Goal: Check status: Check status

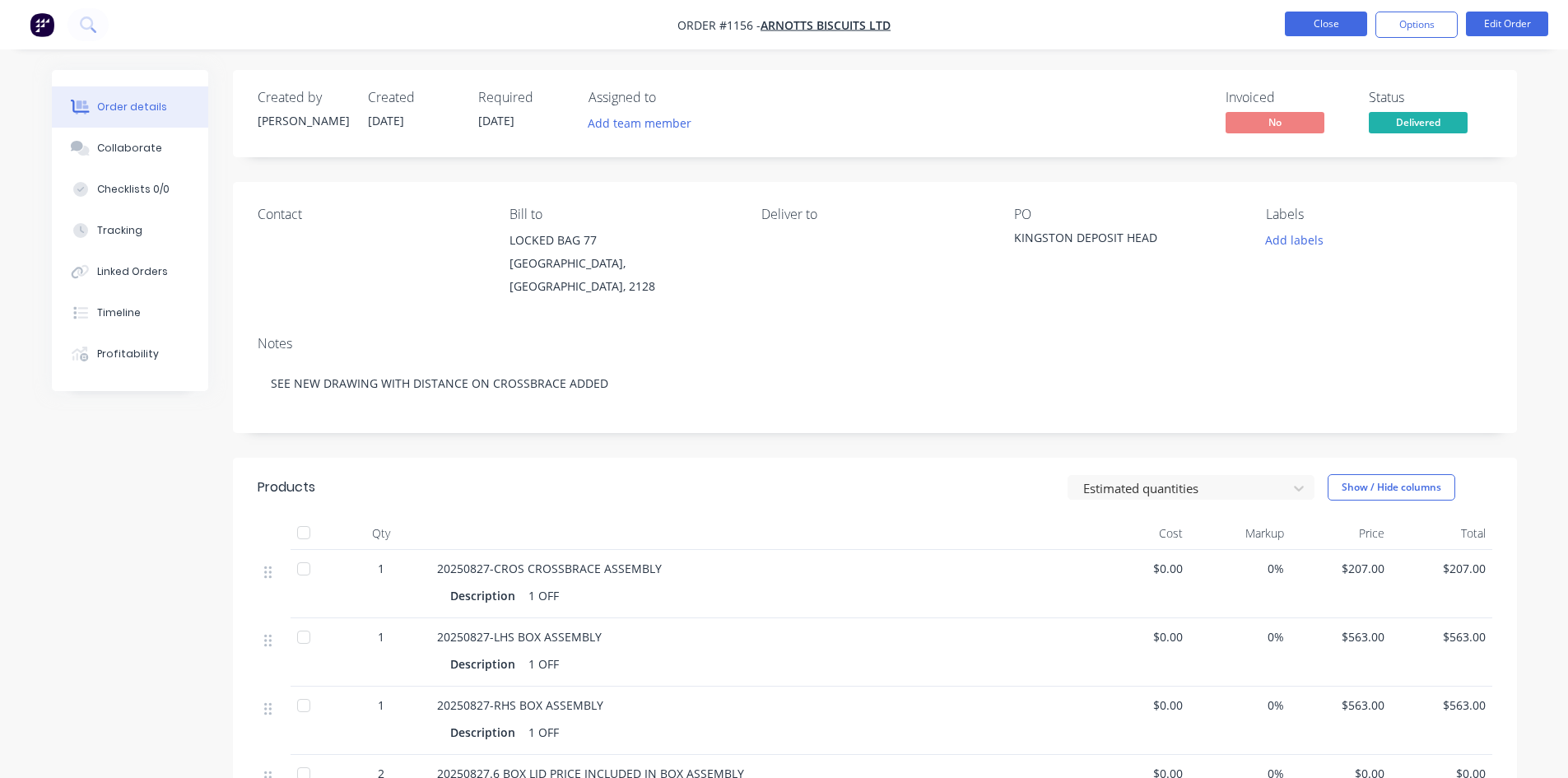
click at [1309, 32] on button "Close" at bounding box center [1326, 24] width 82 height 25
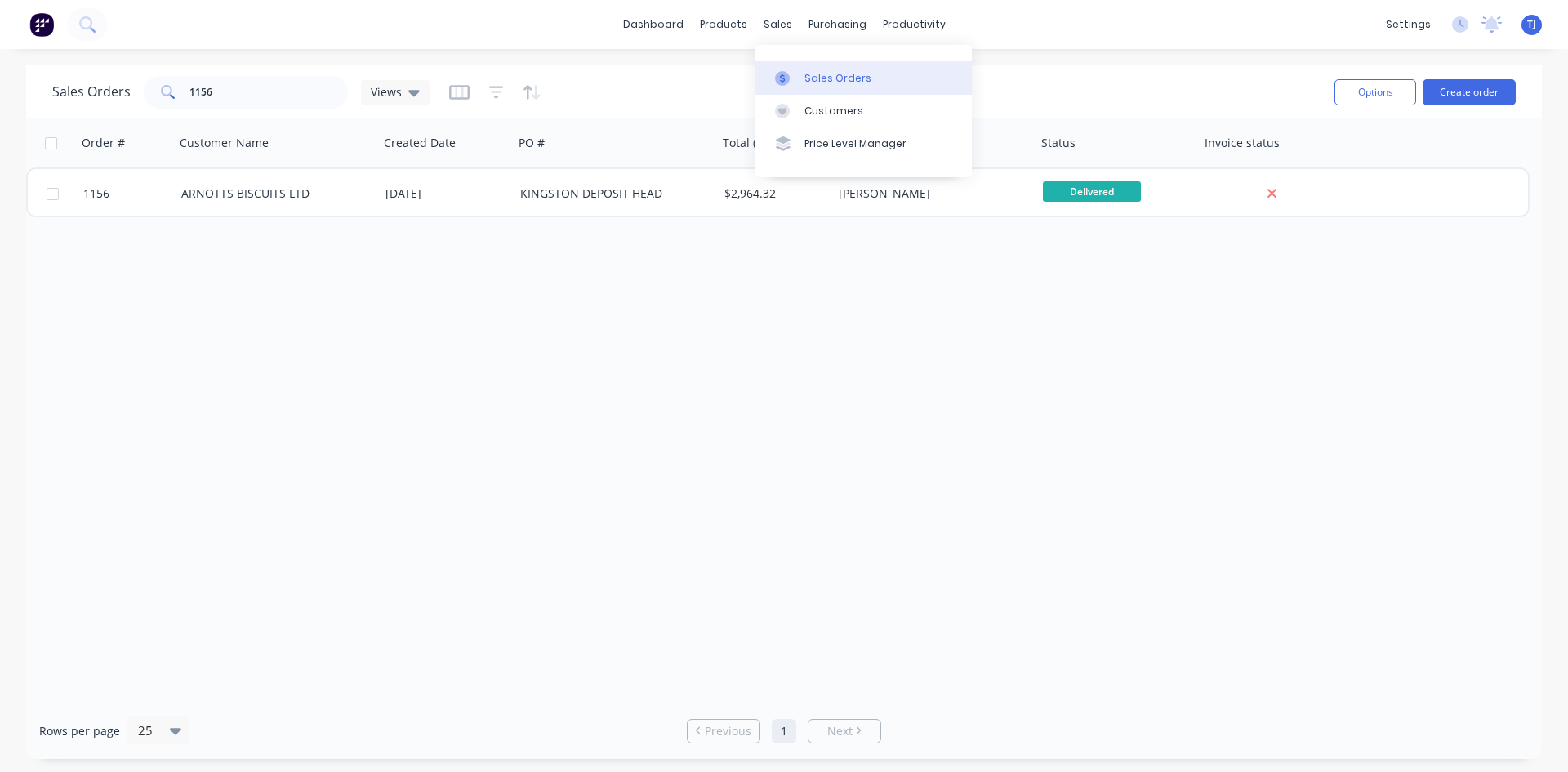
click at [819, 76] on div "Sales Orders" at bounding box center [837, 78] width 67 height 14
click at [223, 98] on input "1156" at bounding box center [269, 92] width 159 height 33
click at [222, 95] on input "1156" at bounding box center [269, 92] width 159 height 33
click at [221, 93] on input "1156" at bounding box center [269, 92] width 159 height 33
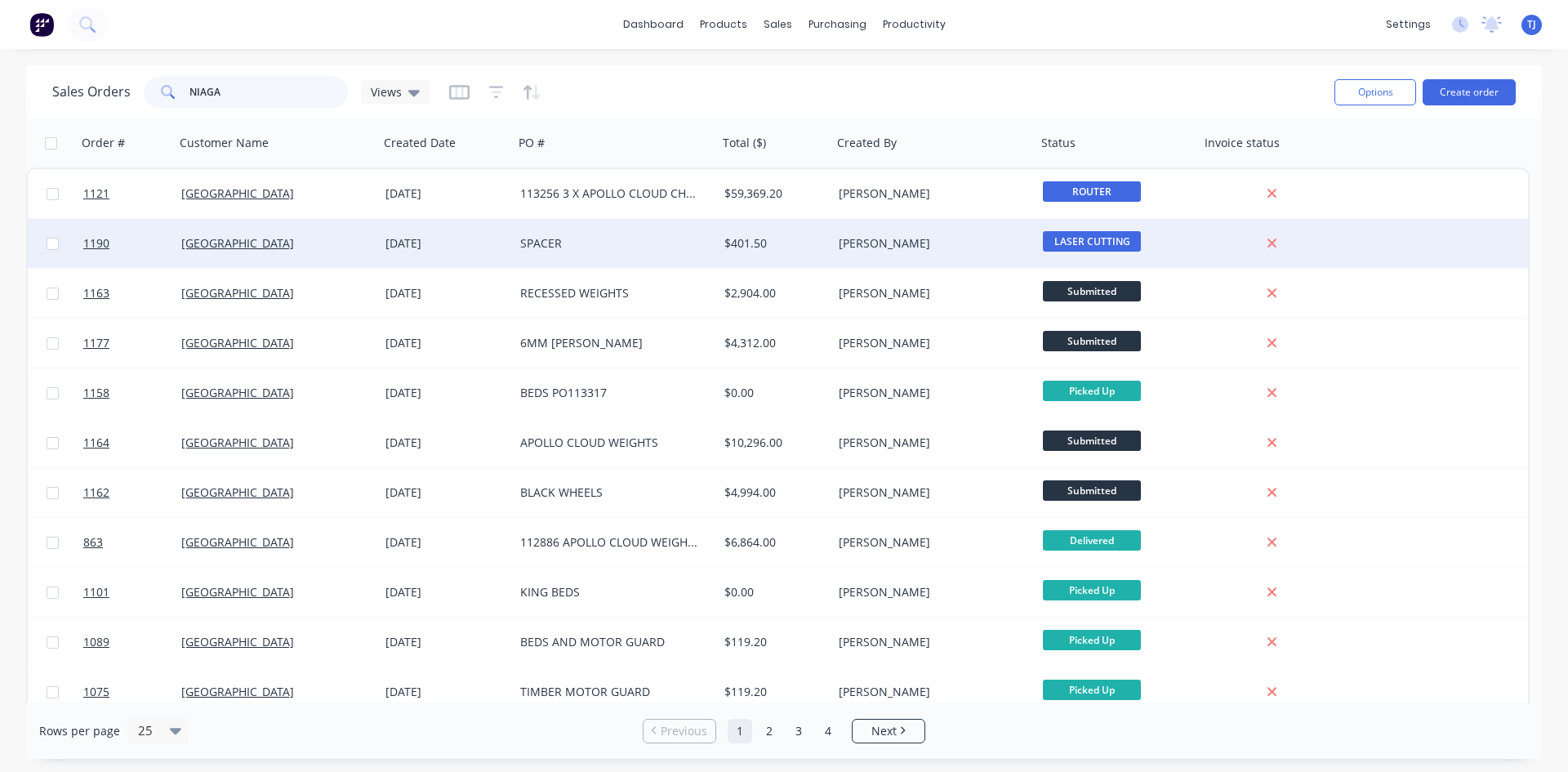
type input "NIAGA"
click at [525, 245] on div "SPACER" at bounding box center [610, 243] width 181 height 16
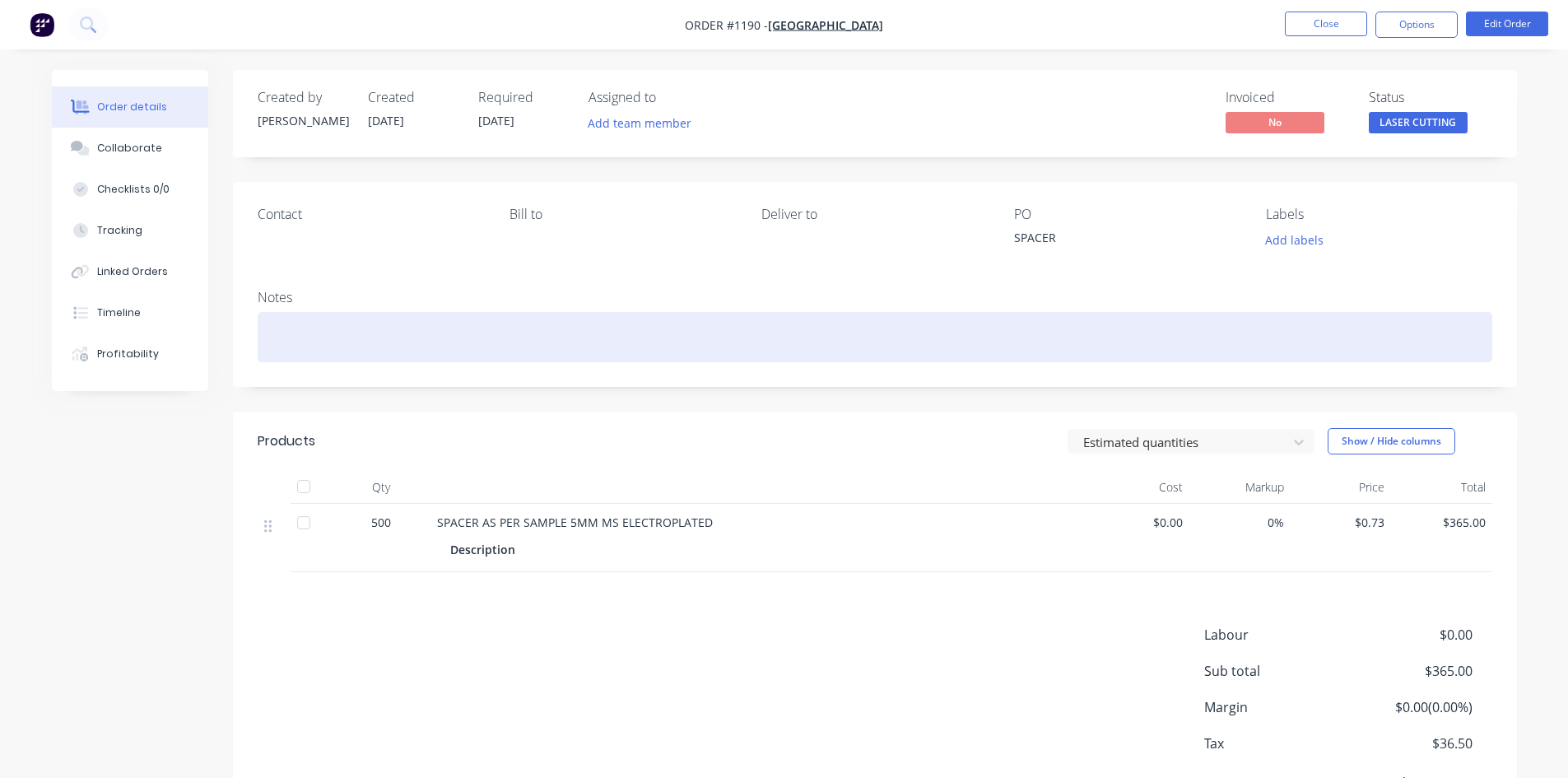
click at [319, 326] on div at bounding box center [874, 336] width 1234 height 50
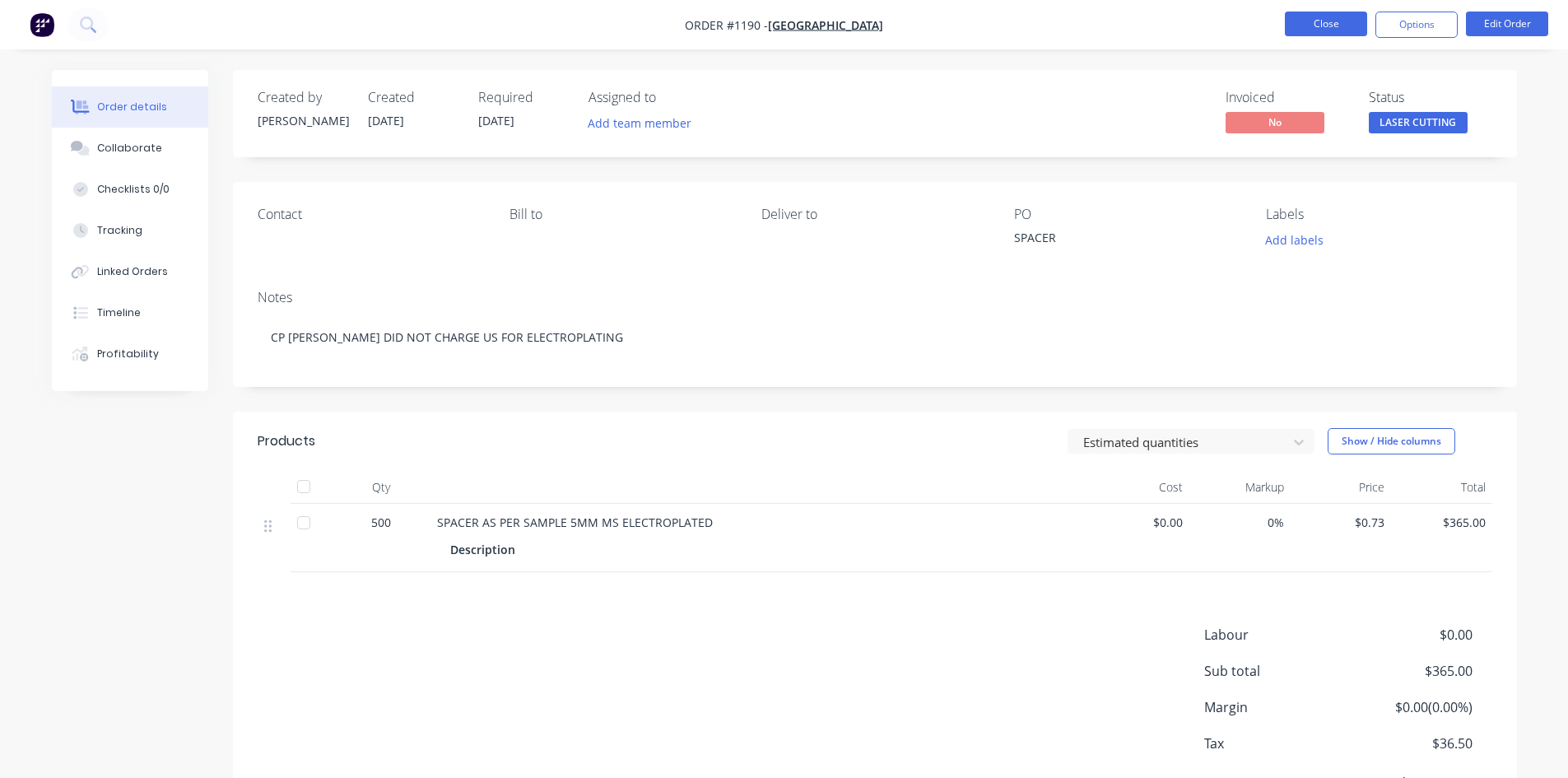
click at [1305, 21] on button "Close" at bounding box center [1326, 24] width 82 height 25
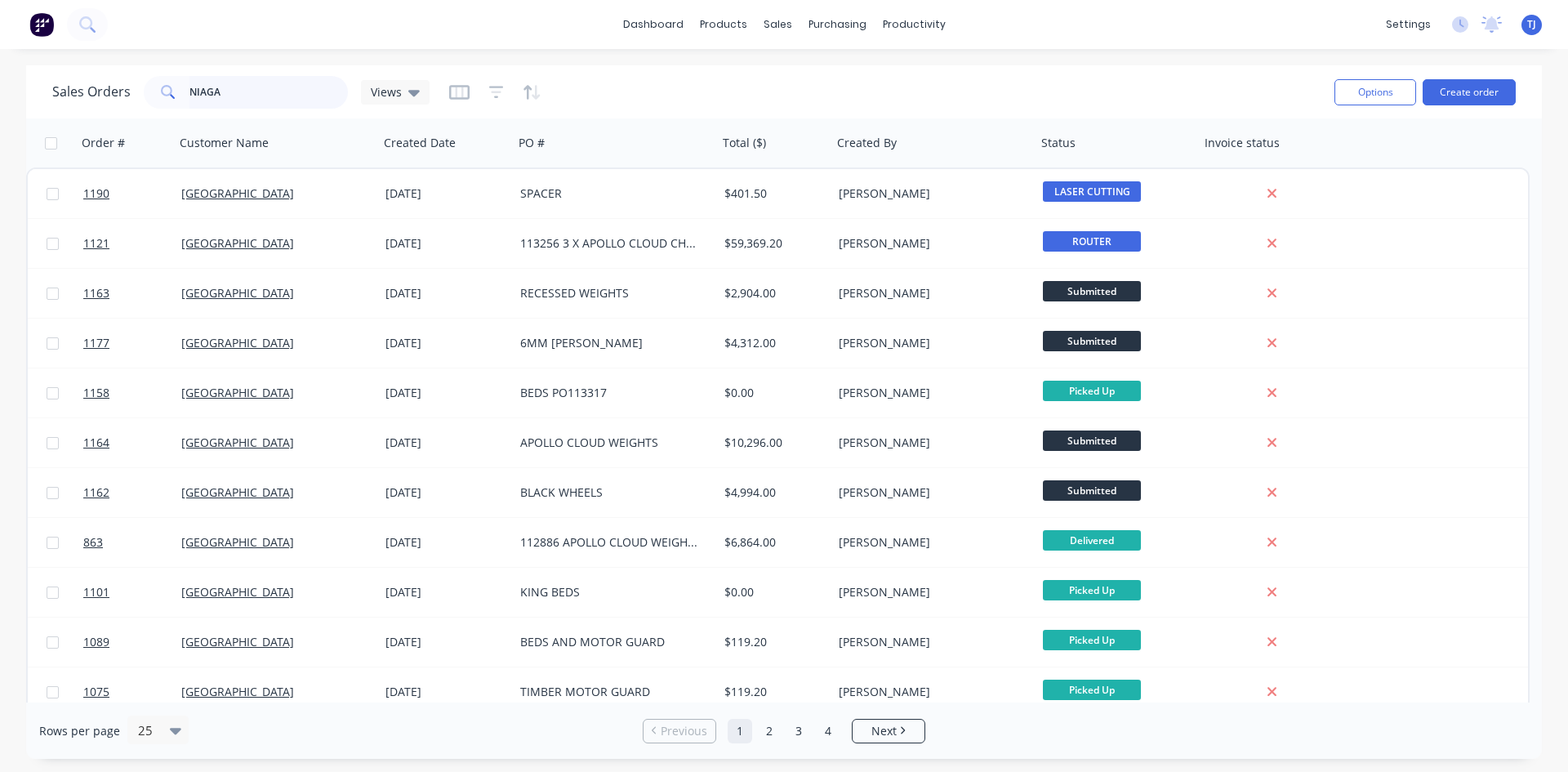
click at [207, 96] on input "NIAGA" at bounding box center [269, 92] width 159 height 33
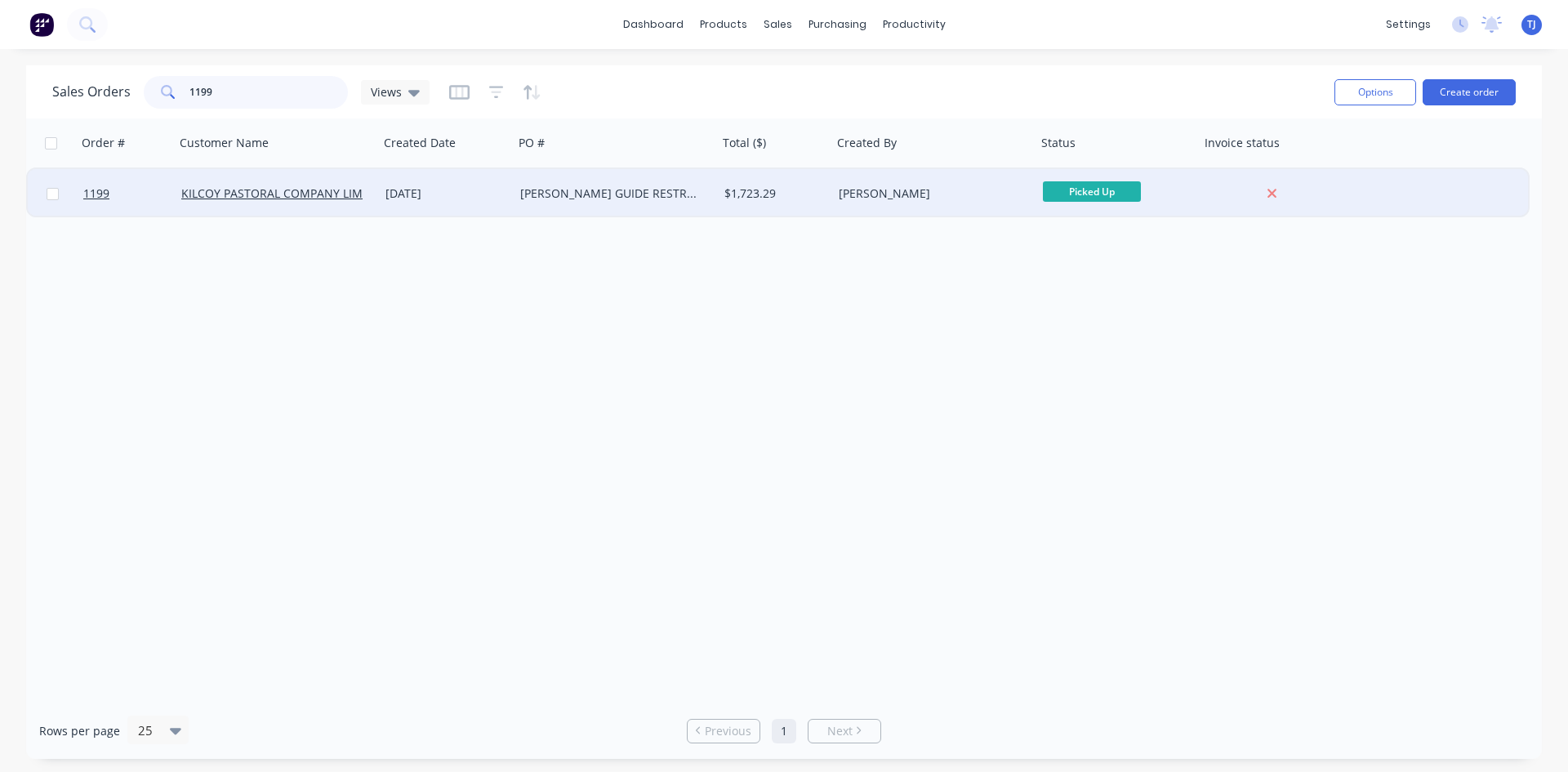
type input "1199"
click at [589, 198] on div "[PERSON_NAME] GUIDE RESTRAINT WHEEL WITH CIRCLIP" at bounding box center [610, 193] width 181 height 16
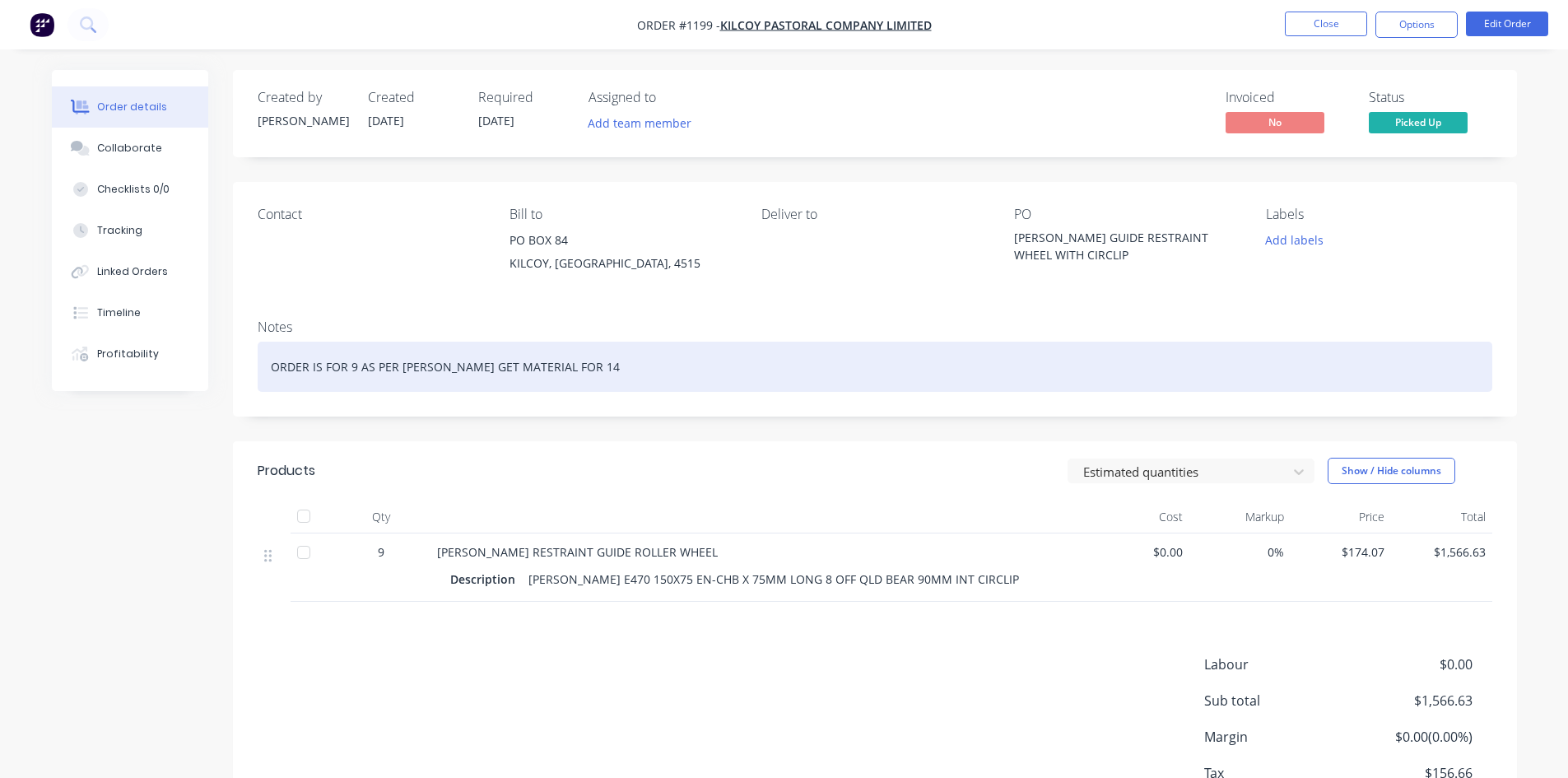
click at [559, 373] on div "ORDER IS FOR 9 AS PER [PERSON_NAME] GET MATERIAL FOR 14" at bounding box center [874, 366] width 1234 height 50
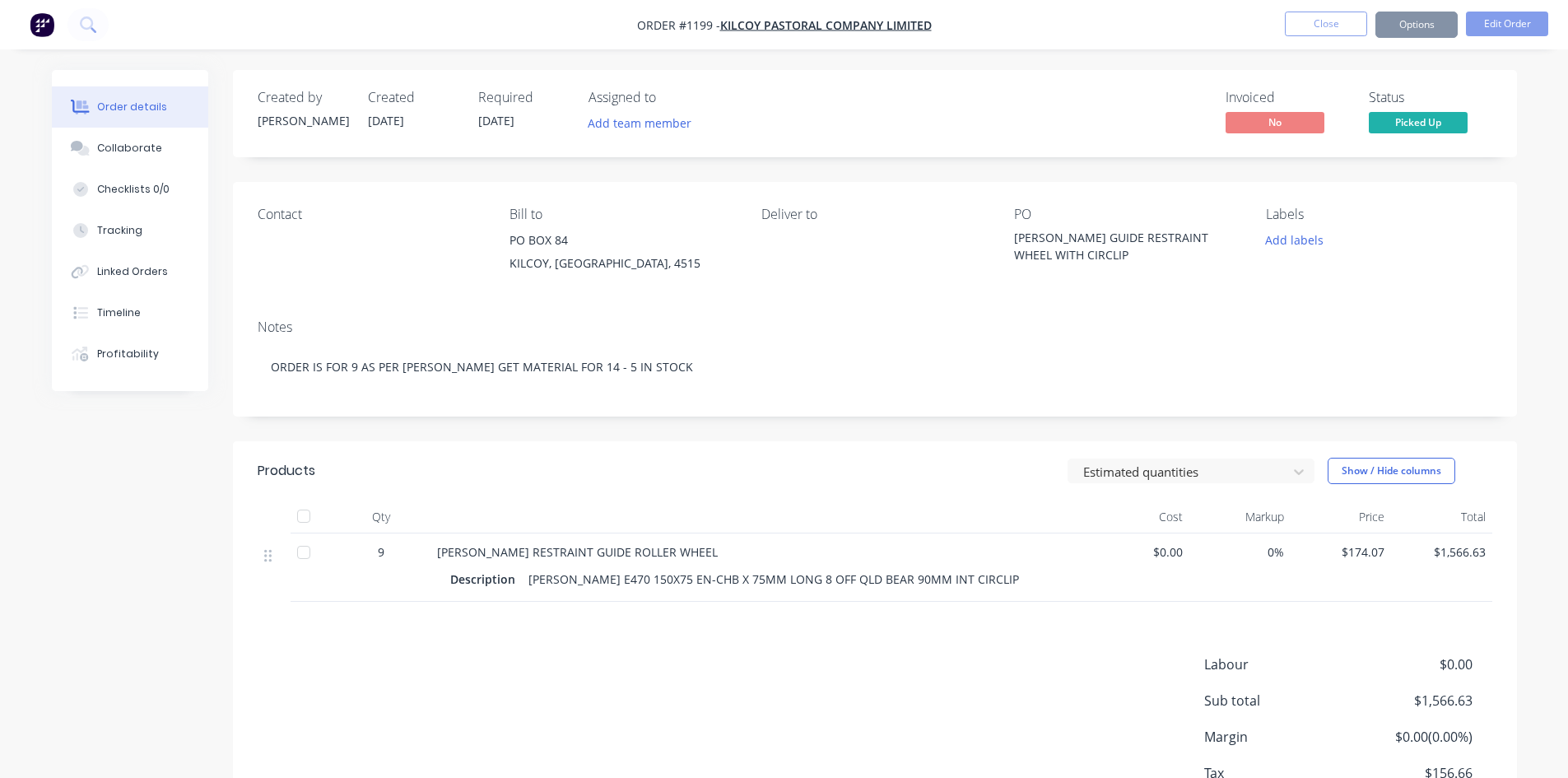
click at [1332, 25] on button "Close" at bounding box center [1326, 24] width 82 height 25
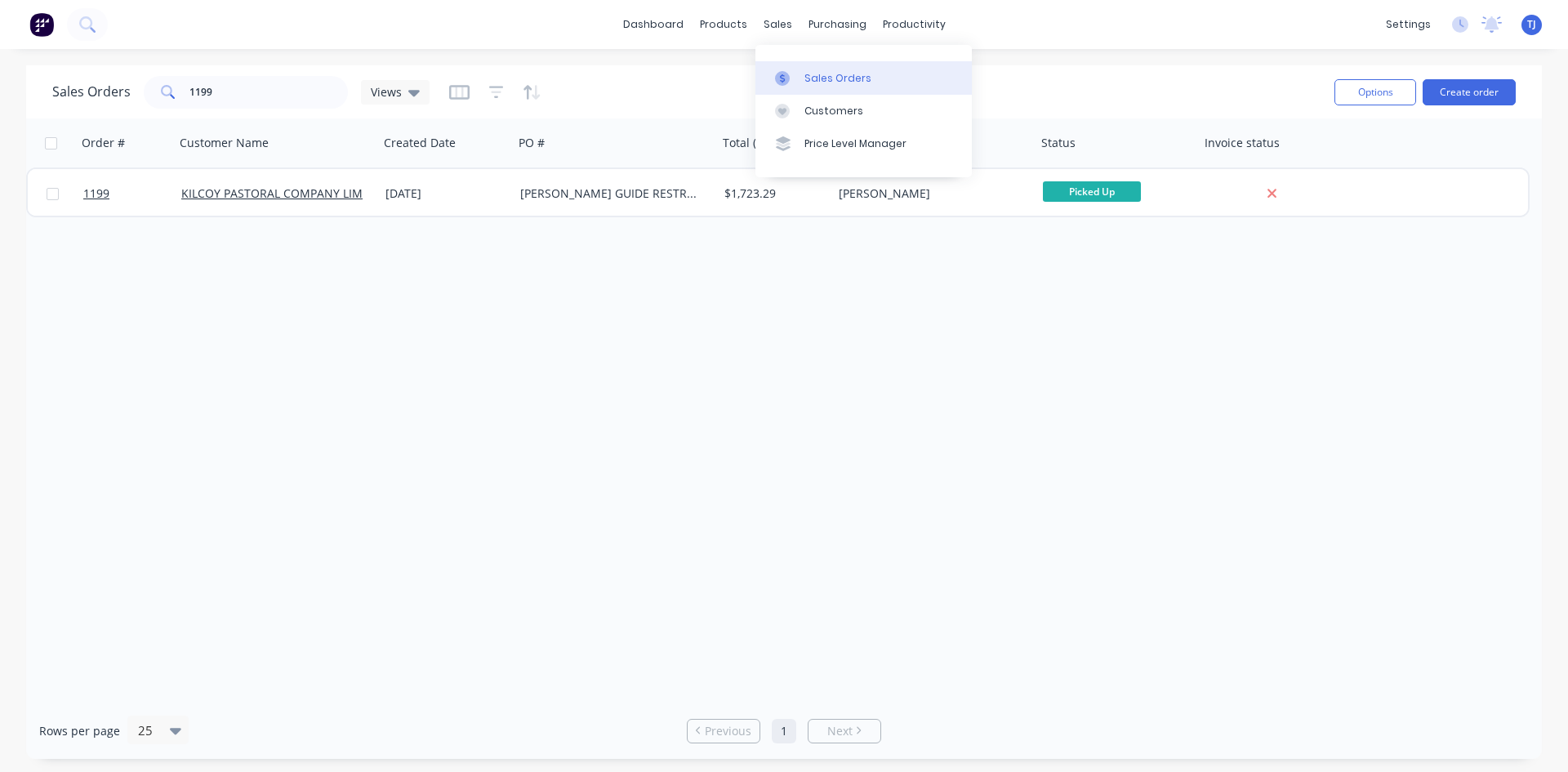
click at [815, 79] on div "Sales Orders" at bounding box center [837, 78] width 67 height 14
click at [285, 93] on input "1199" at bounding box center [269, 92] width 159 height 33
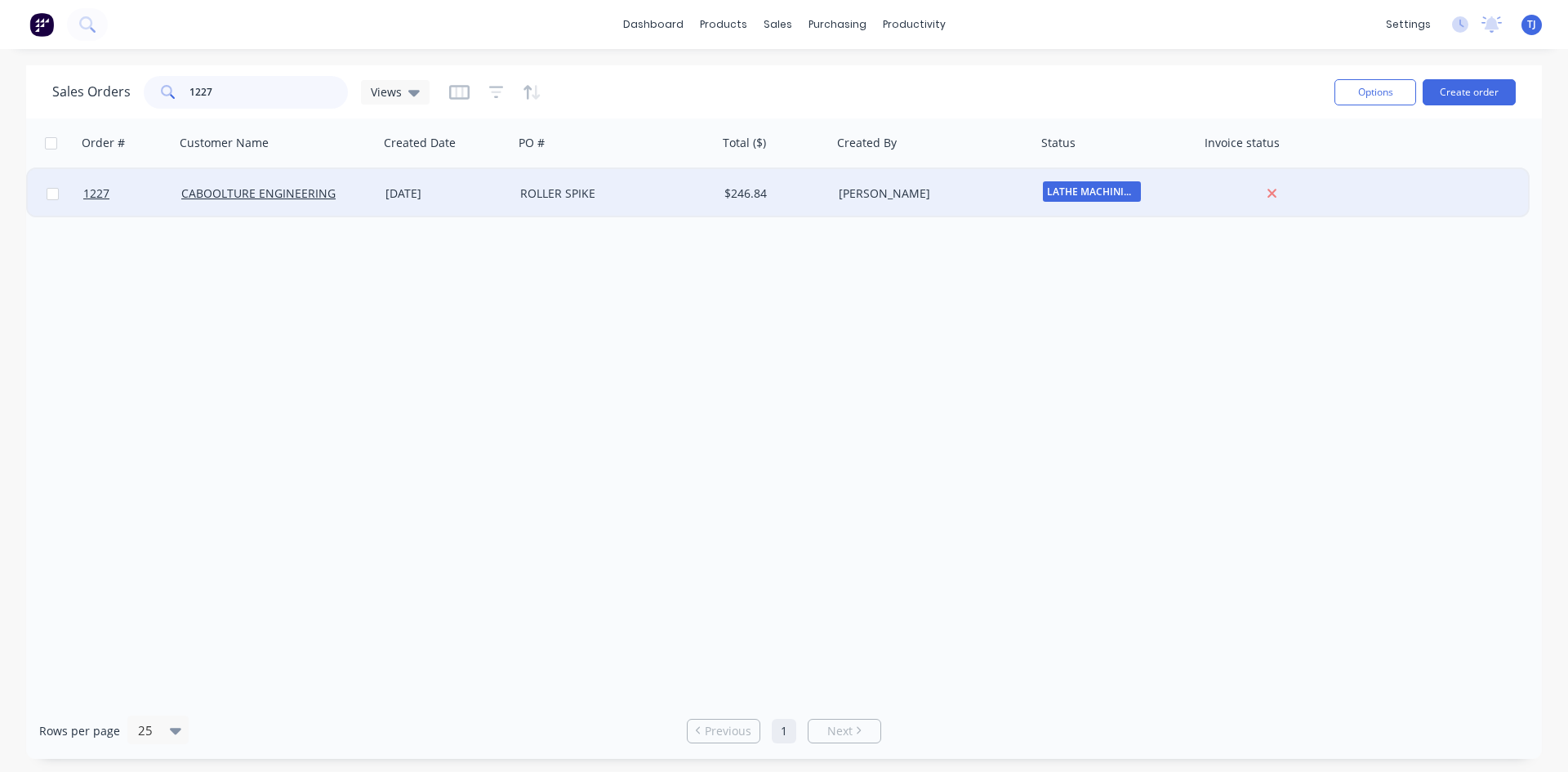
type input "1227"
click at [564, 185] on div "ROLLER SPIKE" at bounding box center [610, 193] width 181 height 16
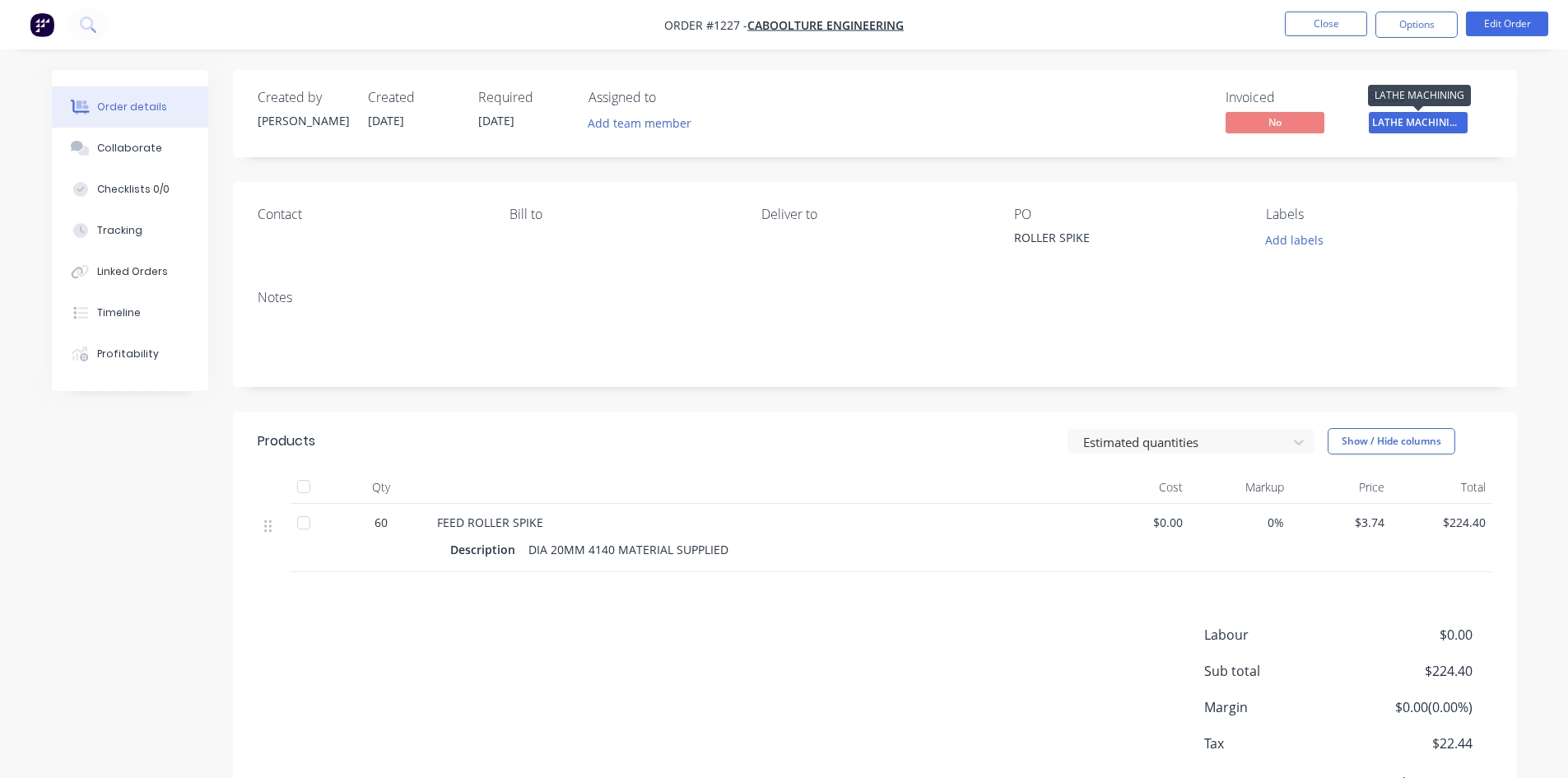
click at [1419, 119] on span "LATHE MACHINING" at bounding box center [1418, 122] width 99 height 20
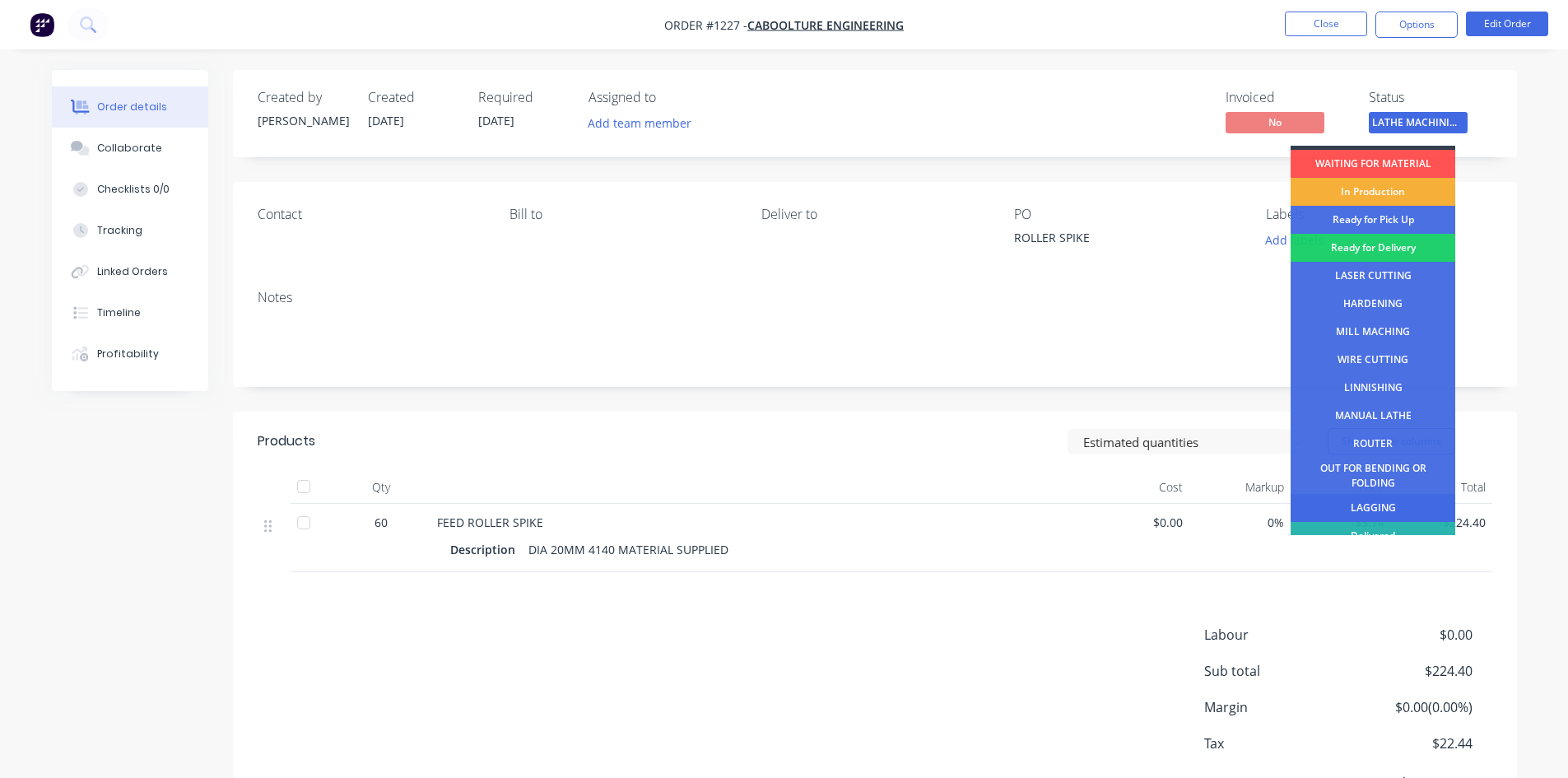
scroll to position [66, 0]
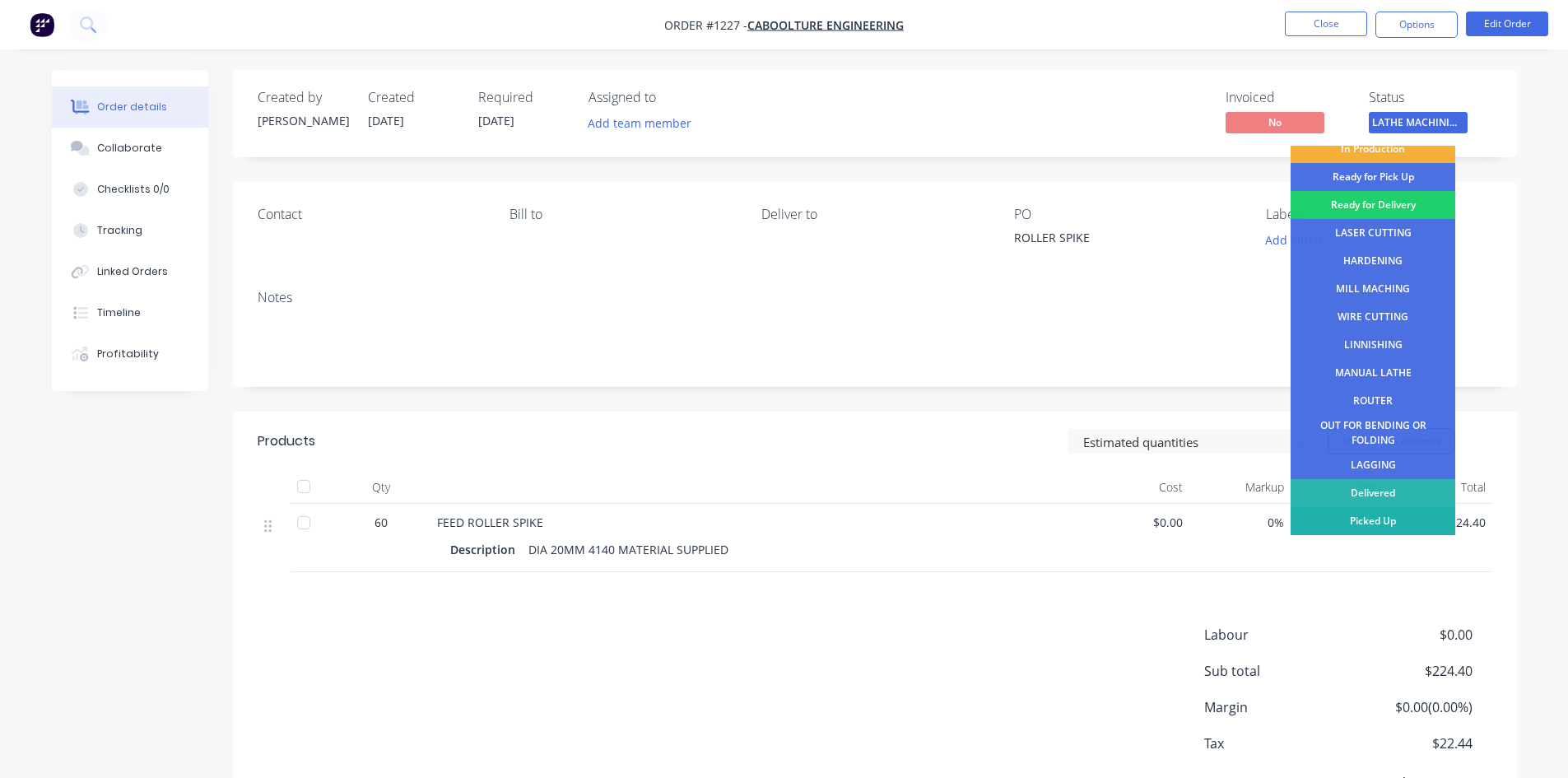
click at [1373, 522] on div "Picked Up" at bounding box center [1373, 521] width 165 height 28
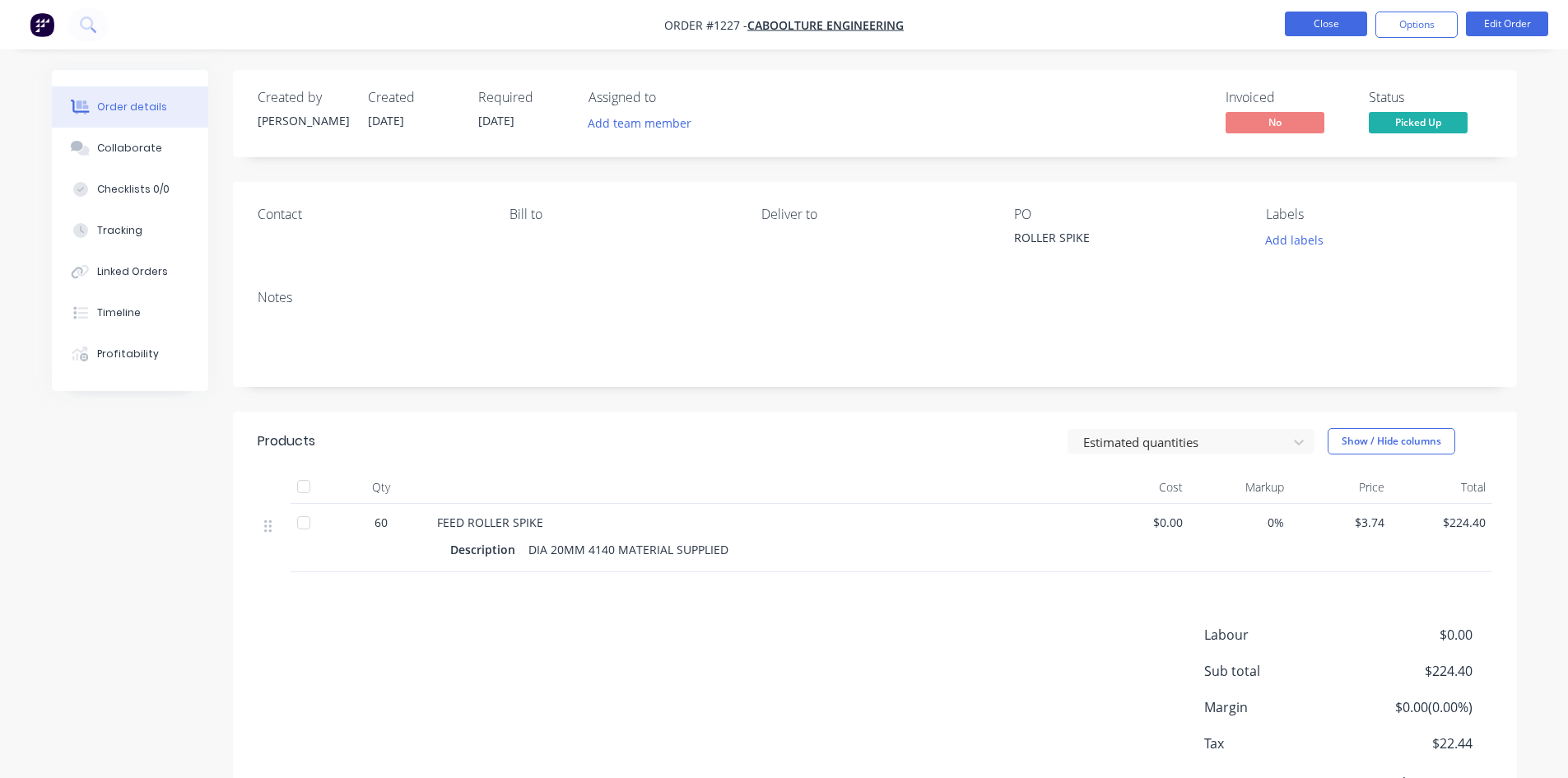
click at [1324, 25] on button "Close" at bounding box center [1326, 24] width 82 height 25
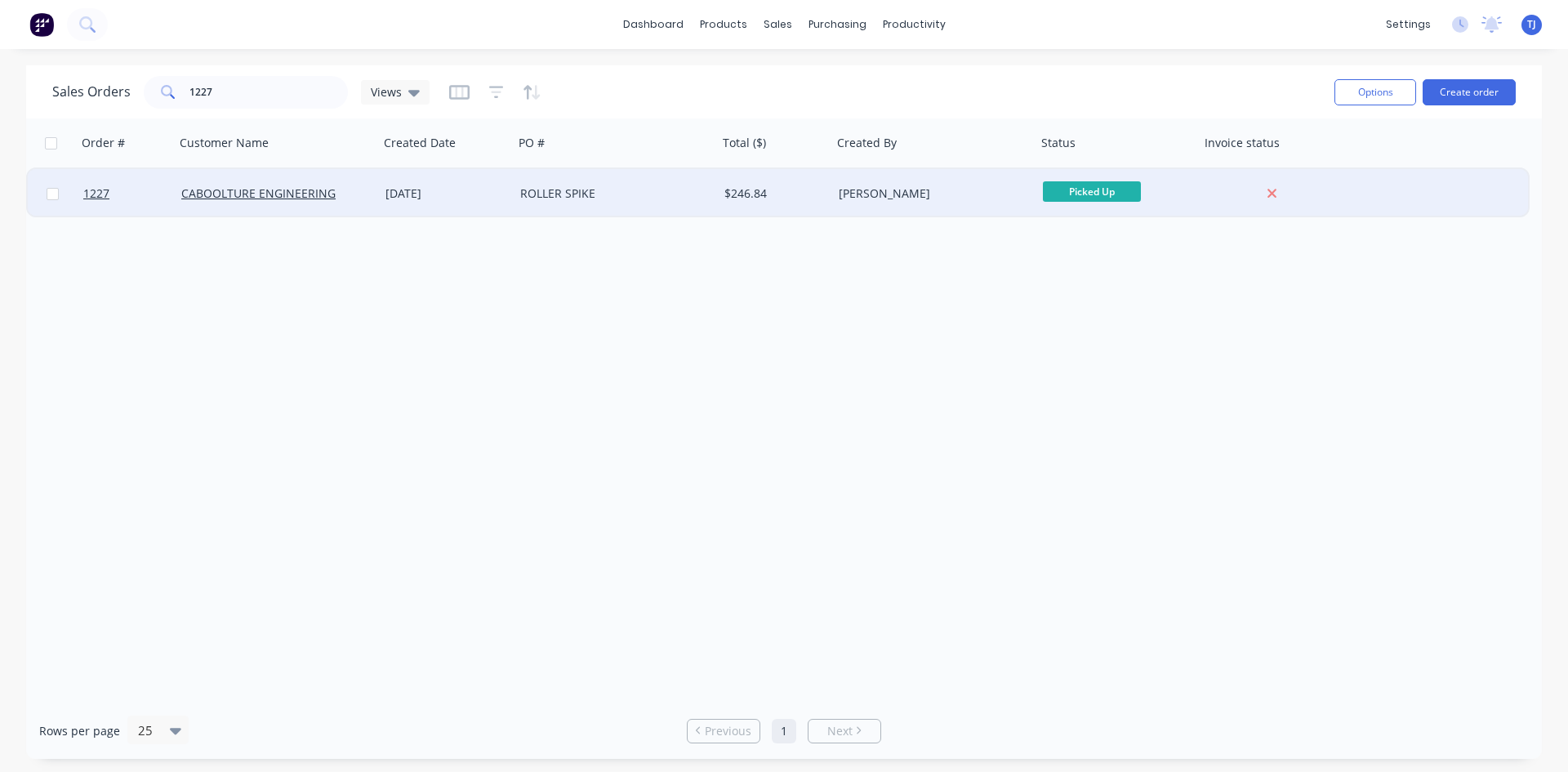
click at [432, 188] on div "[DATE]" at bounding box center [446, 193] width 121 height 16
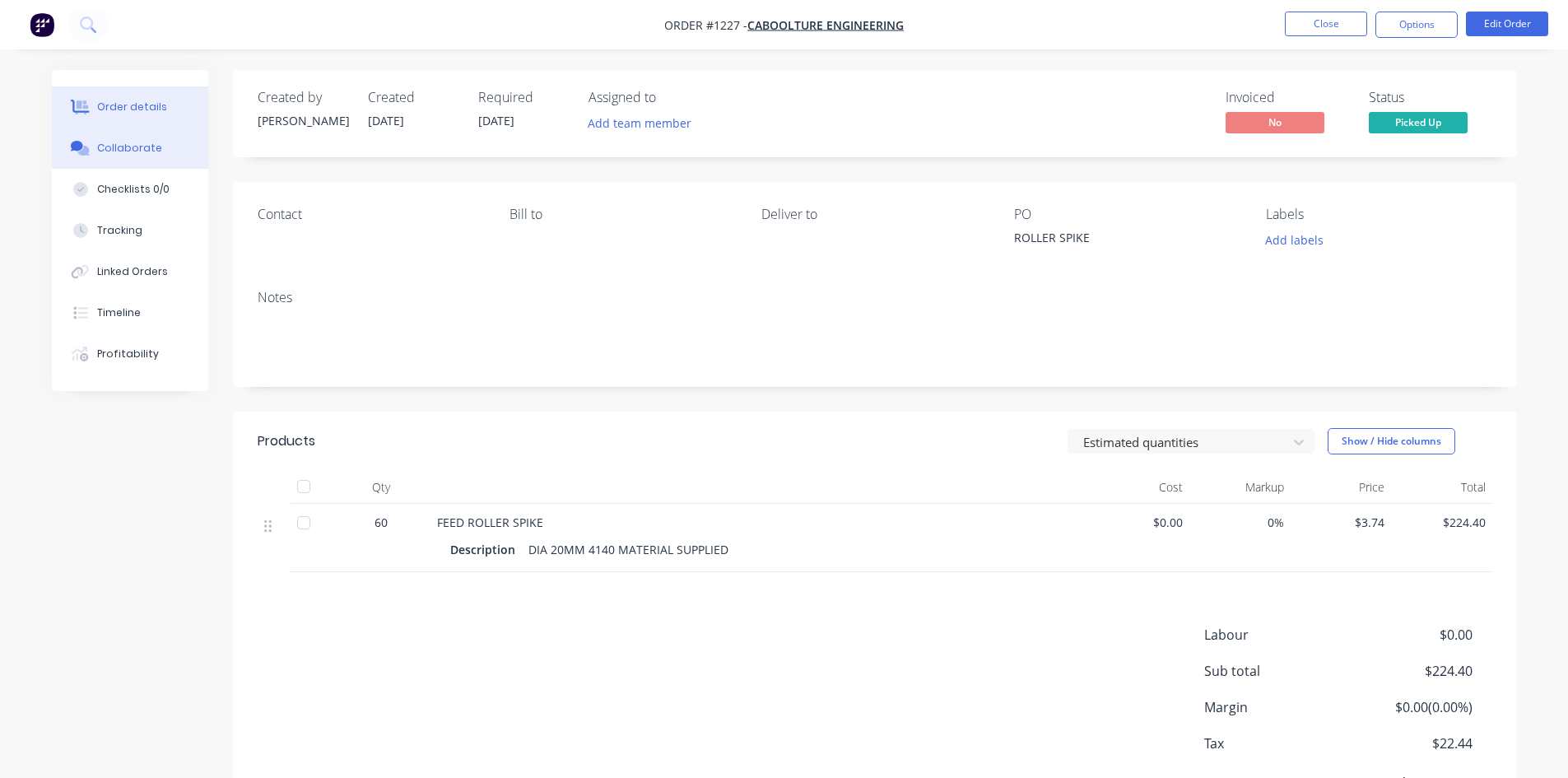
click at [111, 144] on div "Collaborate" at bounding box center [129, 148] width 65 height 14
